Goal: Task Accomplishment & Management: Manage account settings

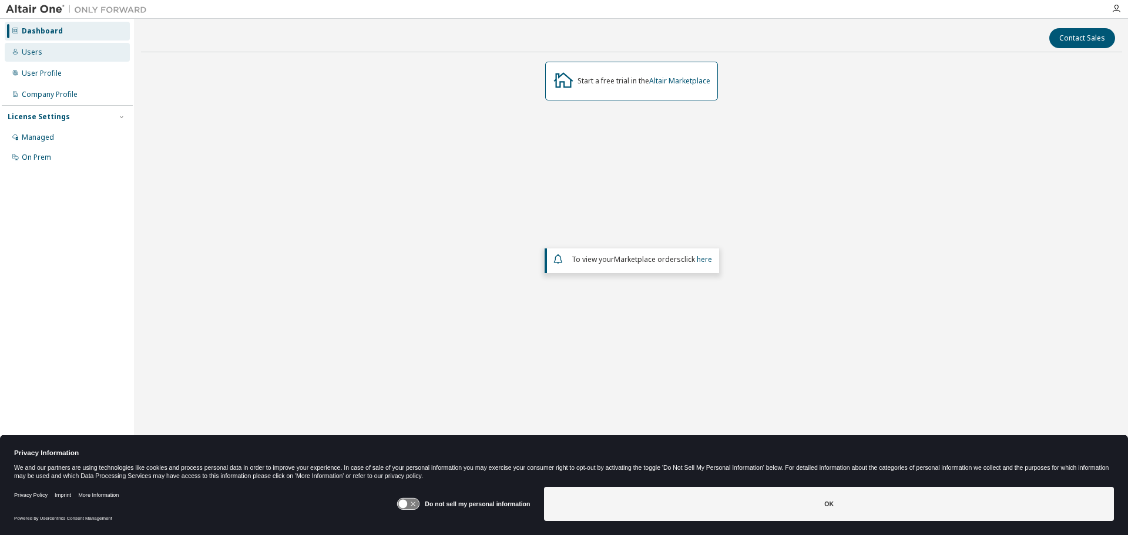
click at [50, 55] on div "Users" at bounding box center [67, 52] width 125 height 19
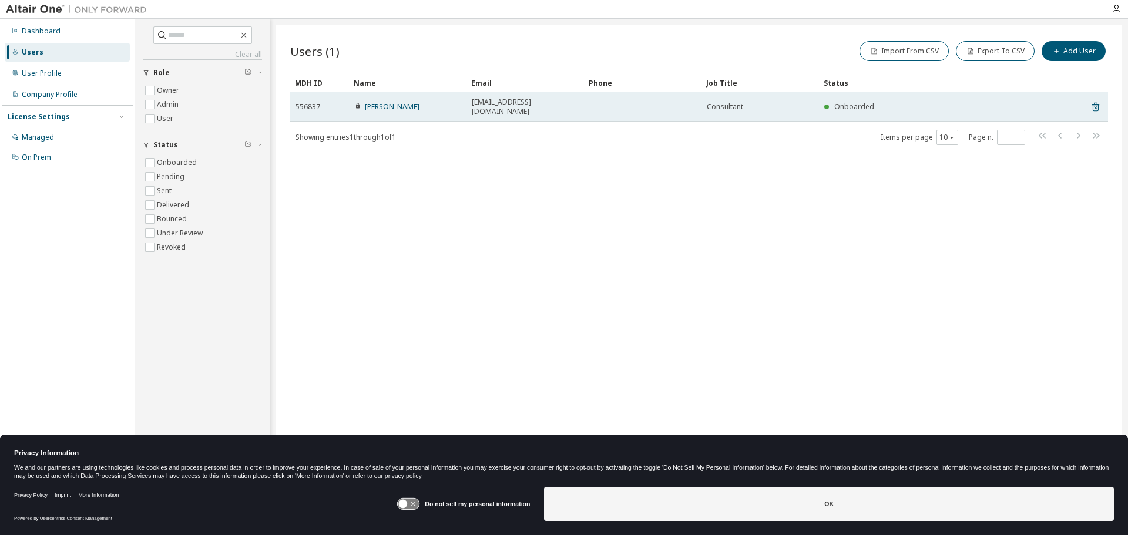
click at [315, 102] on span "556837" at bounding box center [307, 106] width 25 height 9
click at [375, 102] on link "[PERSON_NAME]" at bounding box center [392, 107] width 55 height 10
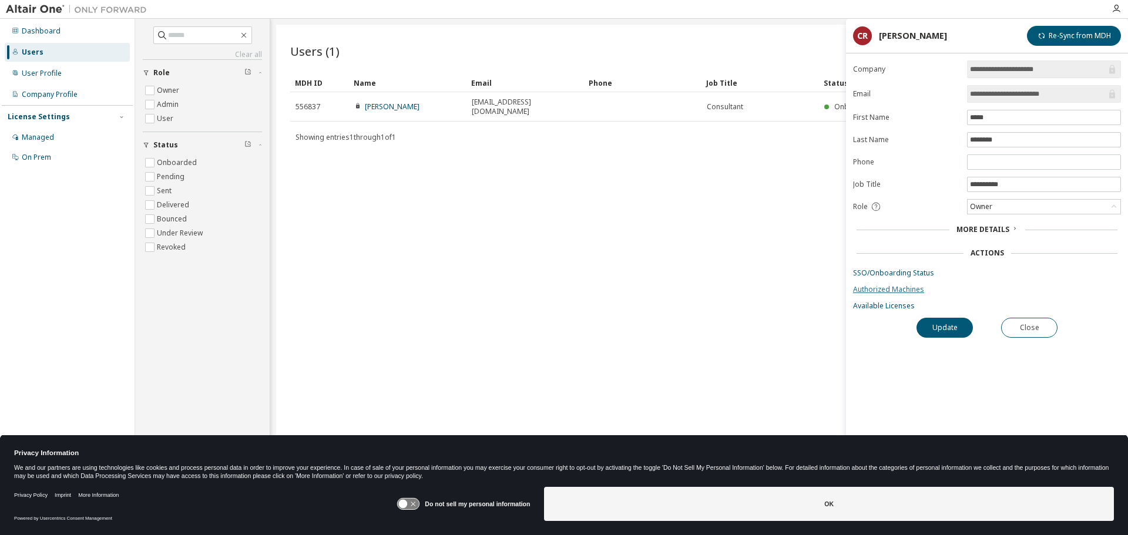
click at [913, 291] on link "Authorized Machines" at bounding box center [987, 289] width 268 height 9
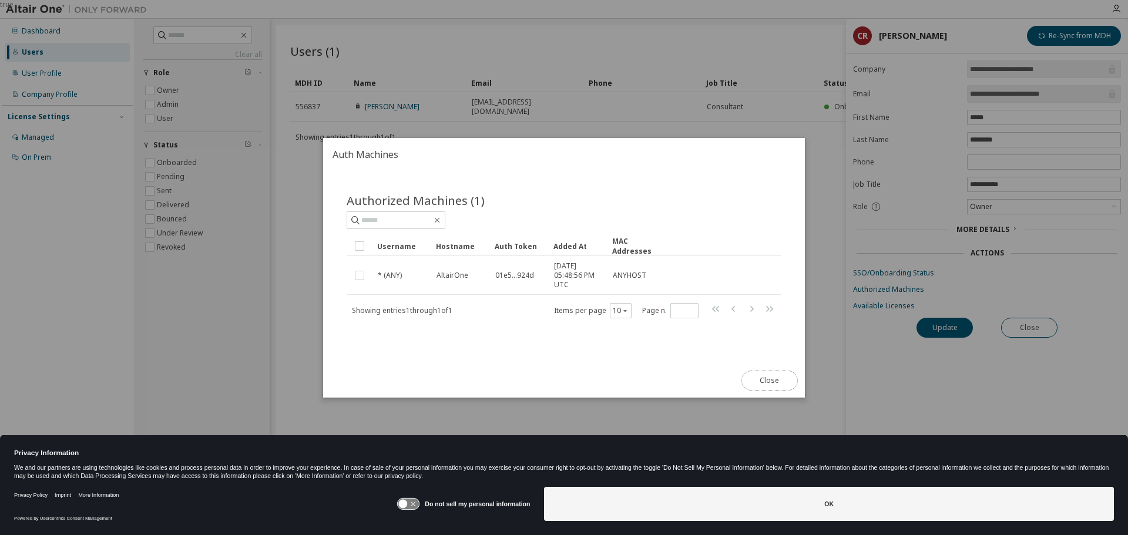
drag, startPoint x: 769, startPoint y: 381, endPoint x: 777, endPoint y: 362, distance: 20.3
click at [769, 381] on button "Close" at bounding box center [769, 381] width 56 height 20
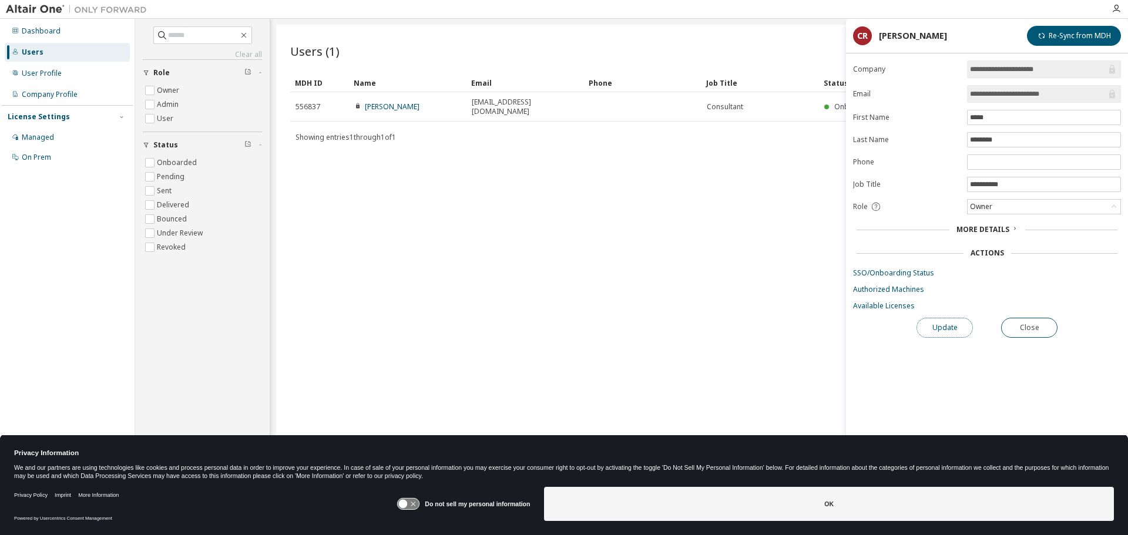
click at [947, 330] on button "Update" at bounding box center [944, 328] width 56 height 20
click at [1033, 328] on button "Close" at bounding box center [1029, 328] width 56 height 20
